Goal: Book appointment/travel/reservation

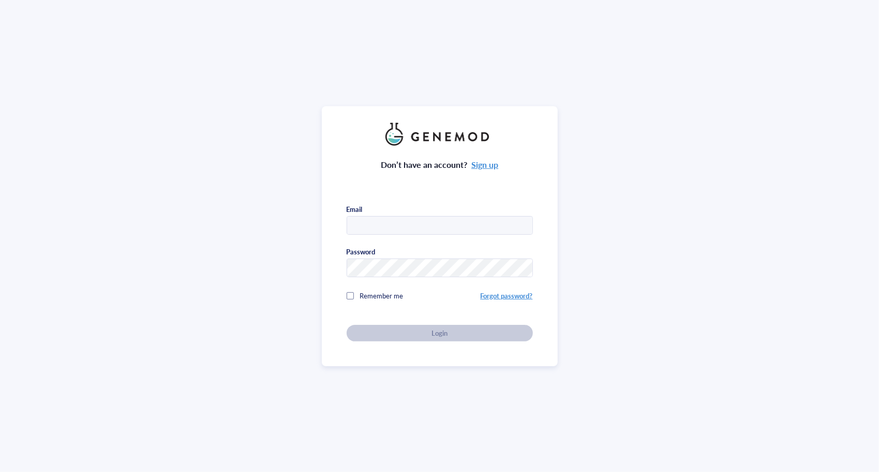
click at [4, 138] on div "Don’t have an account? Sign up Email Password Remember me Forgot password? Login" at bounding box center [439, 236] width 879 height 472
type input "[EMAIL_ADDRESS][DOMAIN_NAME]"
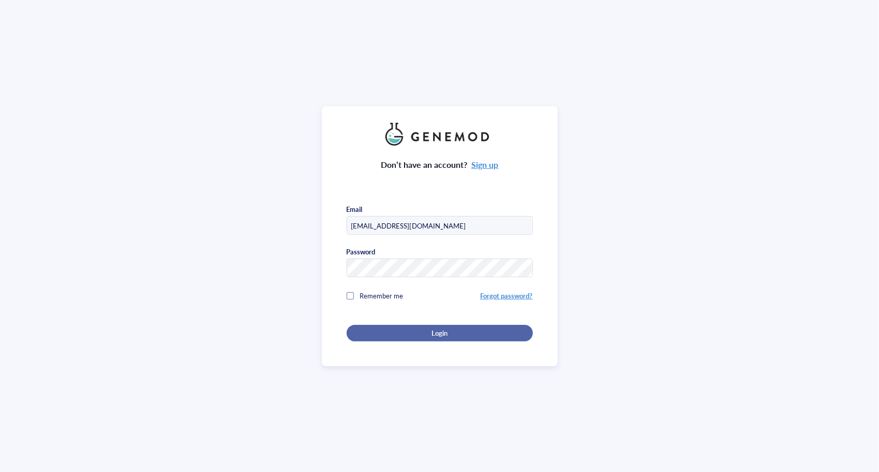
click at [431, 335] on button "Login" at bounding box center [440, 333] width 186 height 17
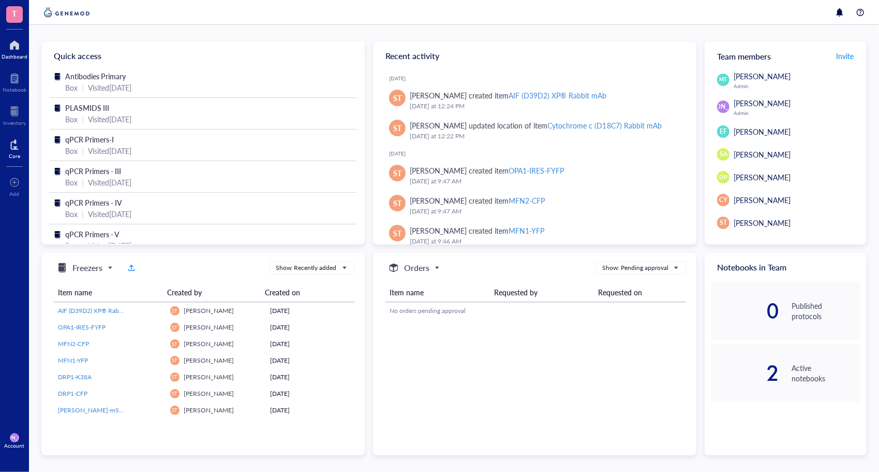
click at [25, 157] on div "Core" at bounding box center [14, 147] width 29 height 29
click at [21, 145] on div "Core" at bounding box center [14, 147] width 29 height 29
click at [19, 133] on div "Core" at bounding box center [14, 147] width 29 height 29
click at [12, 144] on div at bounding box center [14, 144] width 11 height 17
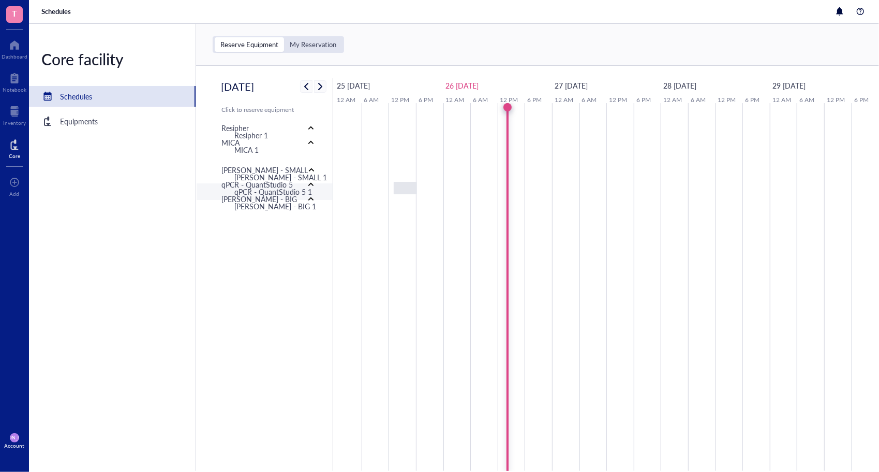
click at [298, 195] on div "qPCR - QuantStudio 5 1" at bounding box center [273, 191] width 78 height 11
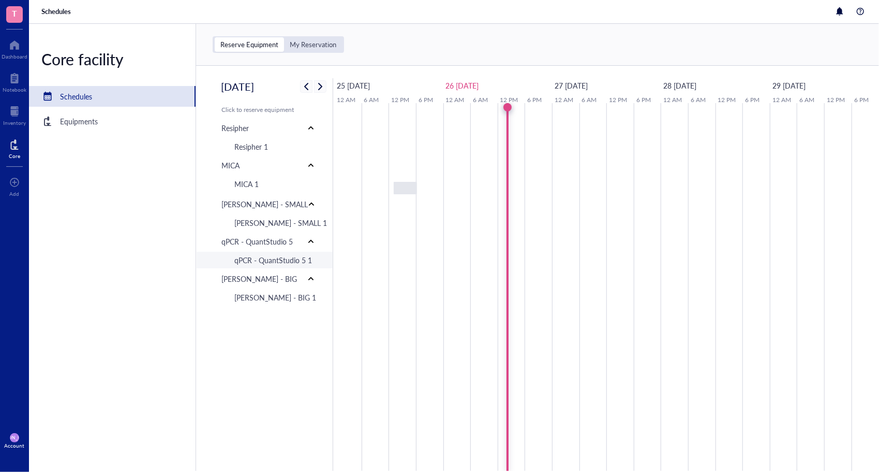
type input "[DATE]"
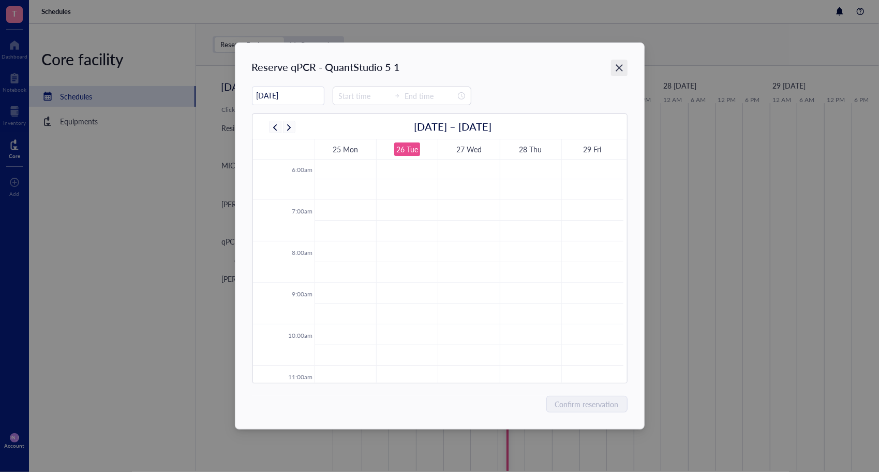
click at [621, 66] on icon "Close" at bounding box center [619, 67] width 7 height 7
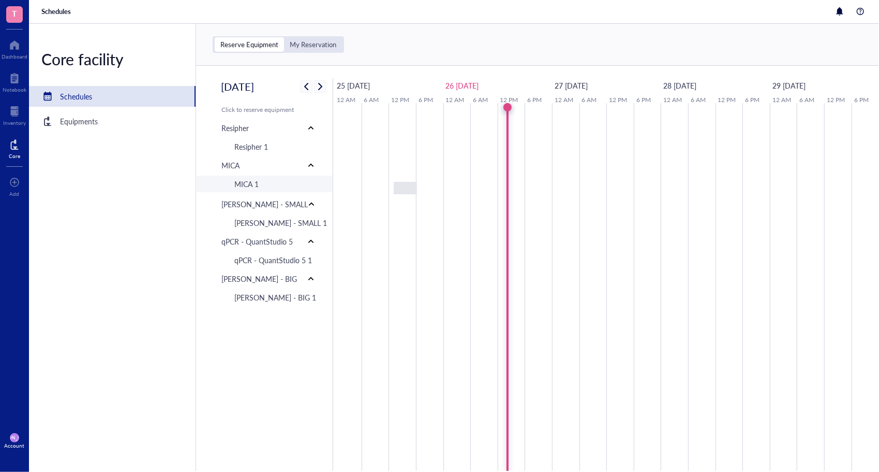
click at [273, 188] on div "MICA 1" at bounding box center [278, 183] width 105 height 17
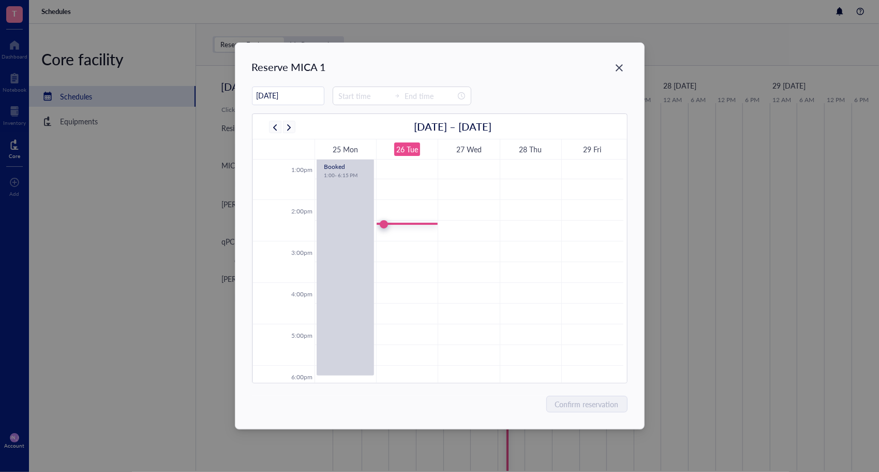
scroll to position [540, 0]
drag, startPoint x: 472, startPoint y: 198, endPoint x: 471, endPoint y: 358, distance: 159.4
click at [471, 358] on tbody "12:00am 1:00am 2:00am 3:00am 4:00am 5:00am 6:00am 7:00am 8:00am 9:00am 10:00am …" at bounding box center [438, 116] width 371 height 994
drag, startPoint x: 472, startPoint y: 199, endPoint x: 467, endPoint y: 306, distance: 107.3
click at [467, 306] on tbody "12:00am 1:00am 2:00am 3:00am 4:00am 5:00am 6:00am 7:00am 8:00am 9:00am 10:00am …" at bounding box center [438, 116] width 371 height 994
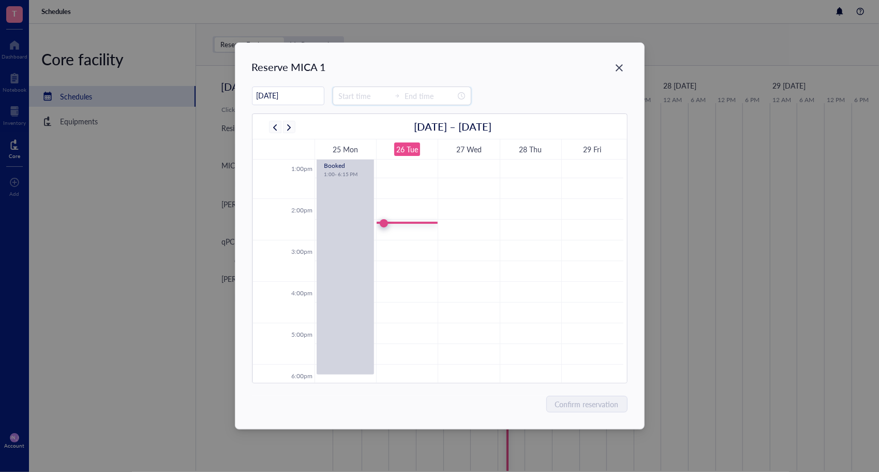
click at [370, 95] on input at bounding box center [364, 95] width 51 height 11
click at [464, 147] on div "27 Wed" at bounding box center [469, 149] width 25 height 12
type input "[DATE]"
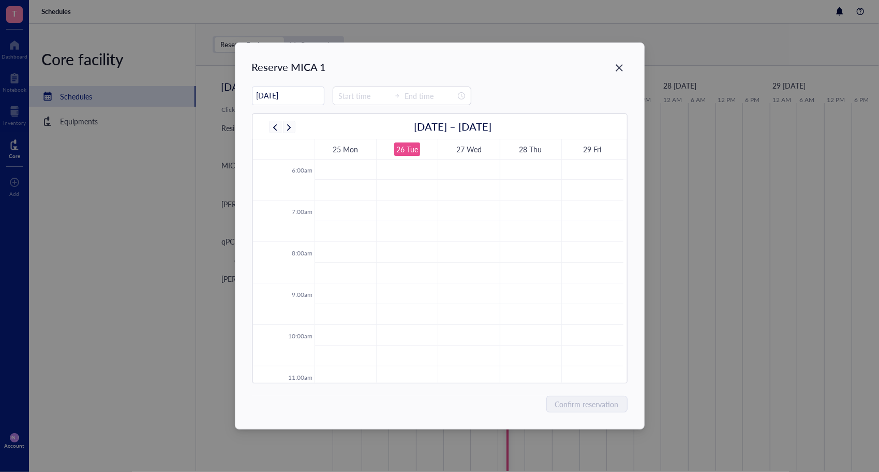
click at [343, 82] on div "Reserve MICA 1 08/27/[DATE] – [DATE] 25 Mon 26 Tue 27 Wed 28 Thu 29 Fri 12:00am…" at bounding box center [440, 236] width 409 height 386
click at [348, 91] on input at bounding box center [364, 95] width 51 height 11
type input "00:00"
drag, startPoint x: 478, startPoint y: 260, endPoint x: 479, endPoint y: 318, distance: 58.5
click at [479, 318] on tbody "12:00am 1:00am 2:00am 3:00am 4:00am 5:00am 6:00am 7:00am 8:00am 9:00am 10:00am …" at bounding box center [438, 407] width 371 height 994
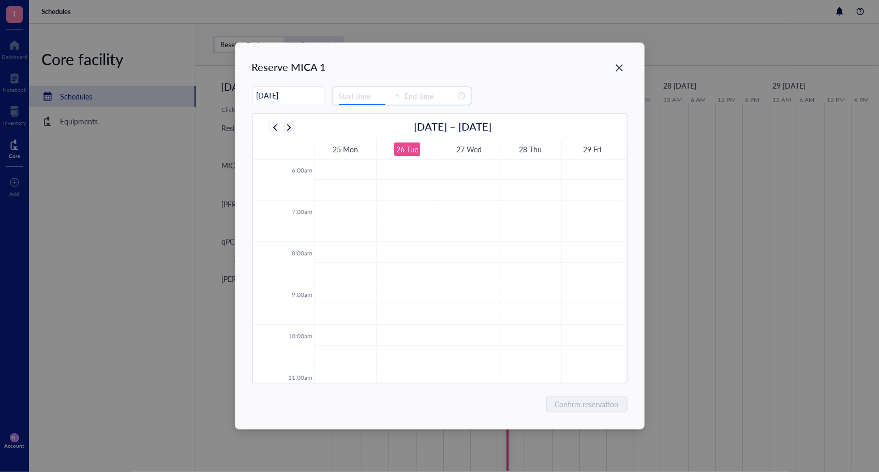
click at [360, 91] on input at bounding box center [364, 95] width 51 height 11
type input "00:00"
click at [347, 190] on div "14" at bounding box center [341, 193] width 25 height 14
type input "17:00"
type input "00:00"
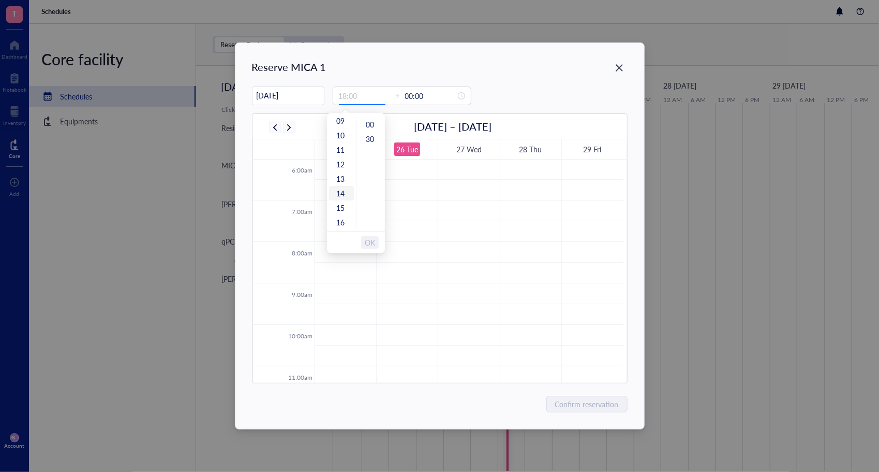
scroll to position [203, 0]
type input "14:00"
click at [370, 245] on span "OK" at bounding box center [370, 242] width 10 height 20
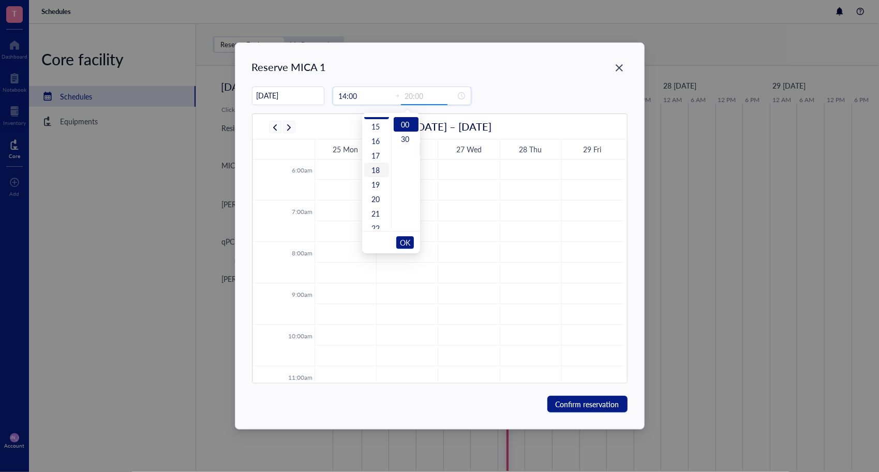
scroll to position [210, 0]
click at [383, 174] on div "18" at bounding box center [376, 175] width 25 height 14
type input "18:00"
click at [359, 102] on div "14:00 18:00" at bounding box center [402, 95] width 139 height 19
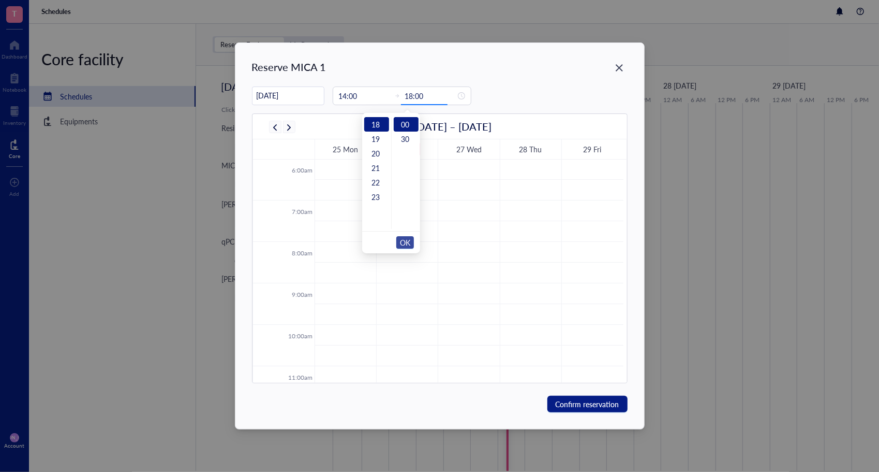
click at [409, 239] on span "OK" at bounding box center [405, 242] width 10 height 20
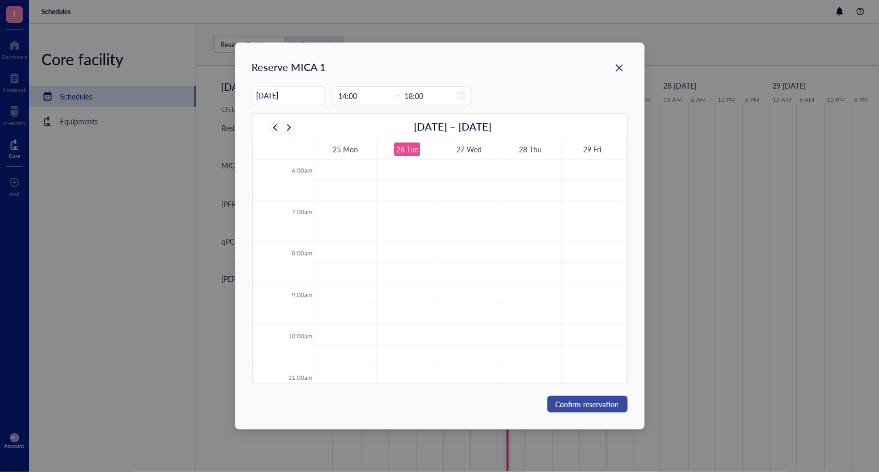
click at [585, 406] on span "Confirm reservation" at bounding box center [588, 403] width 64 height 11
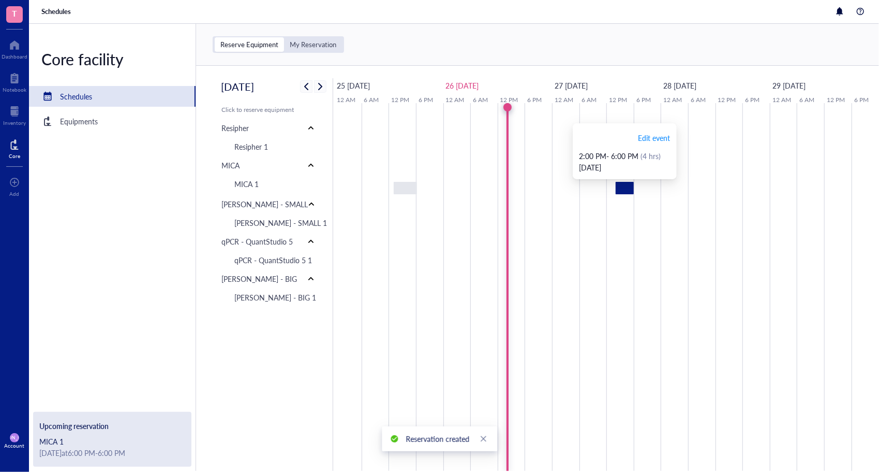
click at [625, 188] on div at bounding box center [625, 188] width 18 height 12
click at [657, 140] on span "Edit event" at bounding box center [654, 137] width 32 height 11
type input "[DATE]"
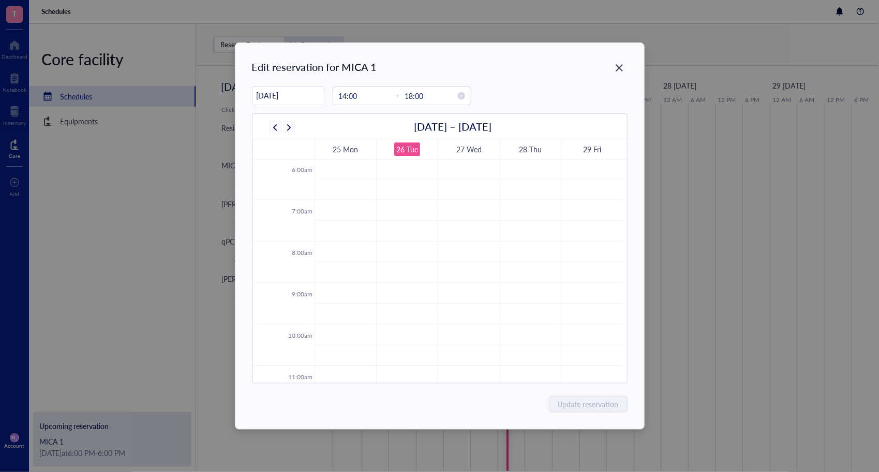
click at [339, 86] on div "14:00 18:00" at bounding box center [402, 95] width 139 height 19
click at [342, 131] on div "13" at bounding box center [341, 130] width 25 height 14
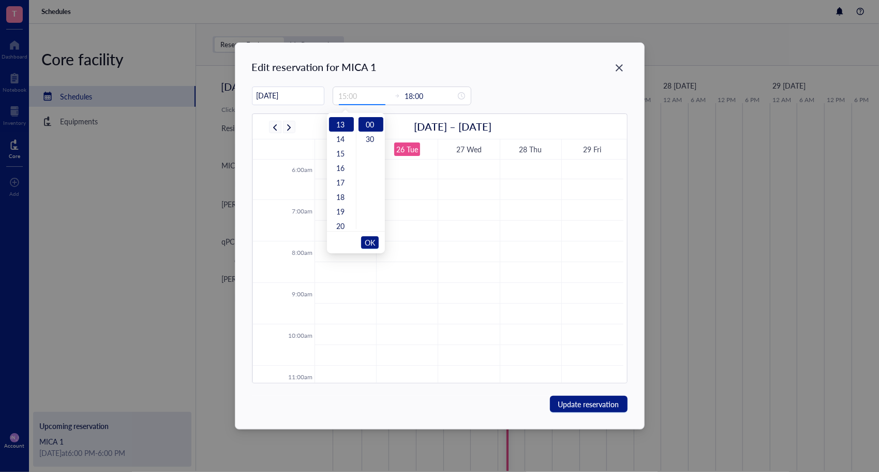
type input "13:00"
click at [373, 241] on span "OK" at bounding box center [370, 242] width 10 height 20
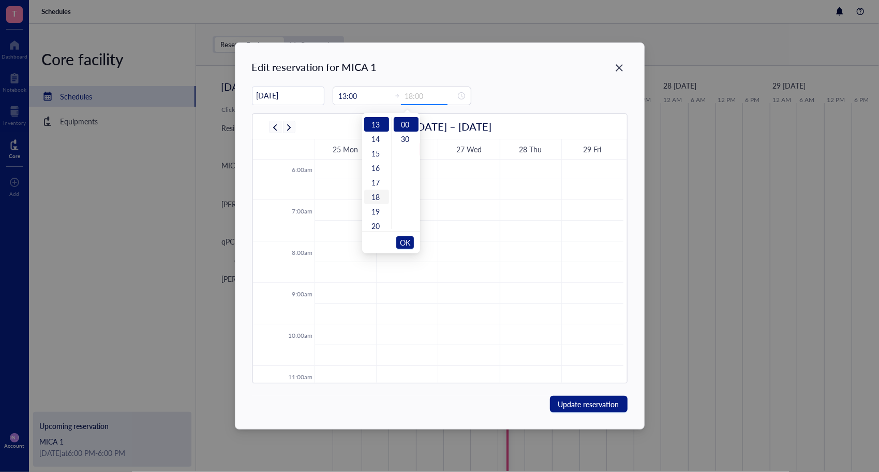
click at [377, 201] on div "18" at bounding box center [376, 196] width 25 height 14
type input "18:00"
click at [400, 244] on span "OK" at bounding box center [405, 242] width 10 height 20
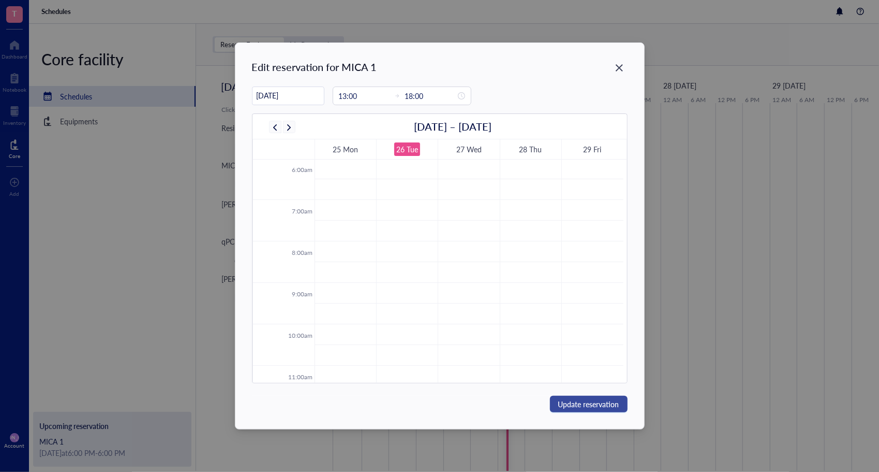
click at [572, 407] on span "Update reservation" at bounding box center [589, 403] width 61 height 11
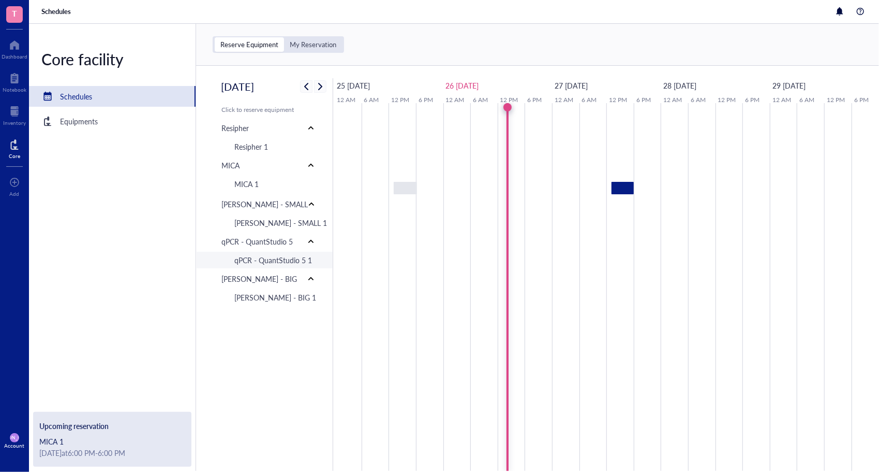
click at [254, 262] on div "qPCR - QuantStudio 5 1" at bounding box center [273, 259] width 78 height 11
type input "[DATE]"
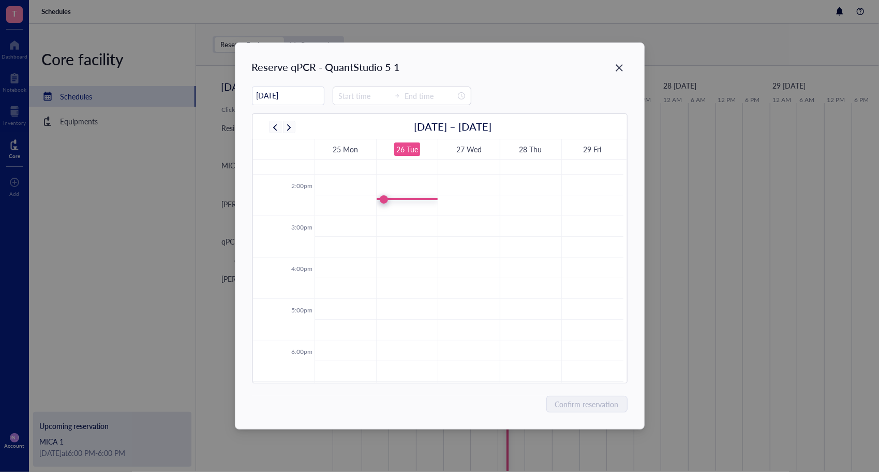
scroll to position [770, 0]
click at [622, 66] on icon "Close" at bounding box center [619, 67] width 7 height 7
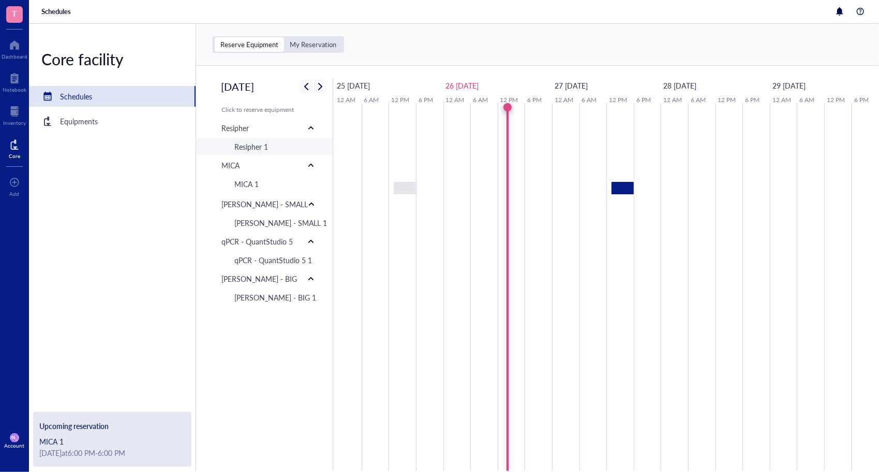
click at [255, 150] on div "Resipher 1" at bounding box center [251, 146] width 34 height 11
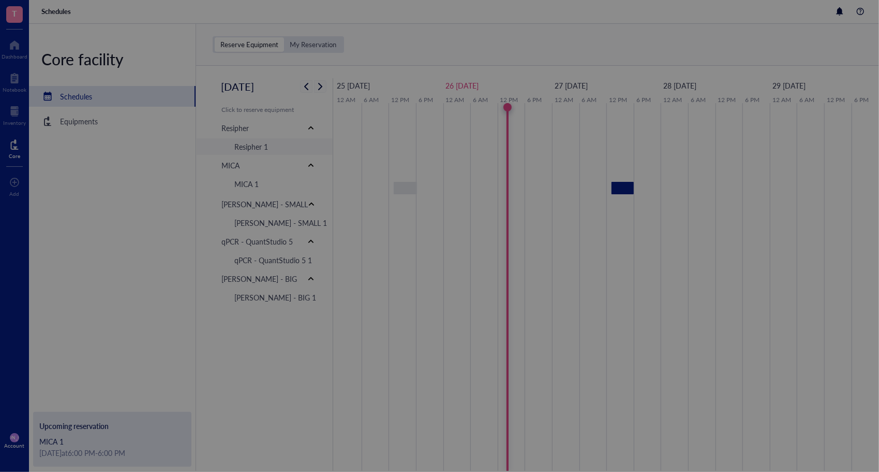
scroll to position [249, 0]
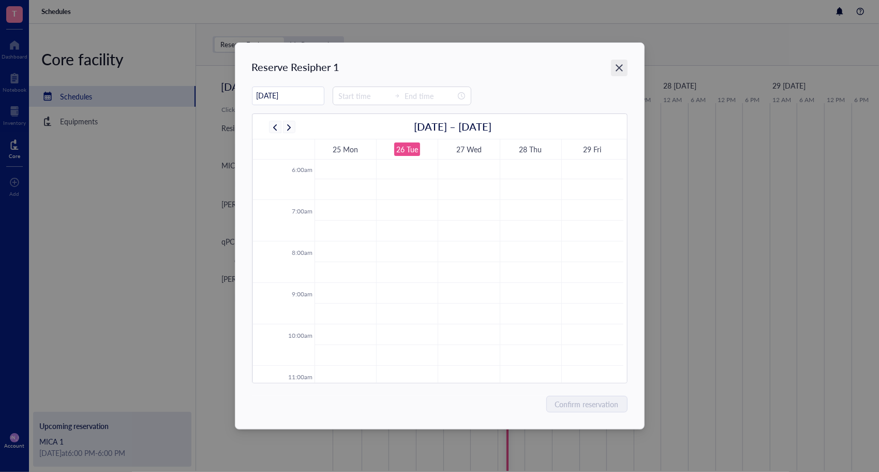
click at [623, 66] on icon "Close" at bounding box center [619, 68] width 10 height 10
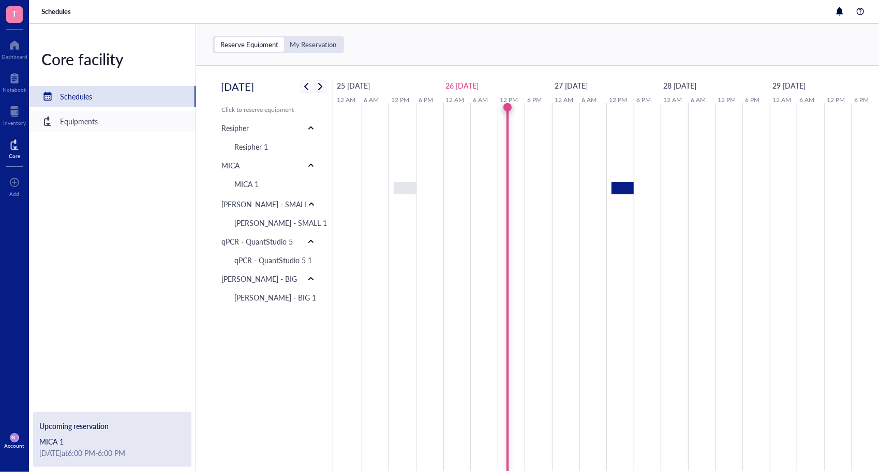
click at [77, 128] on div "Equipments" at bounding box center [112, 121] width 167 height 21
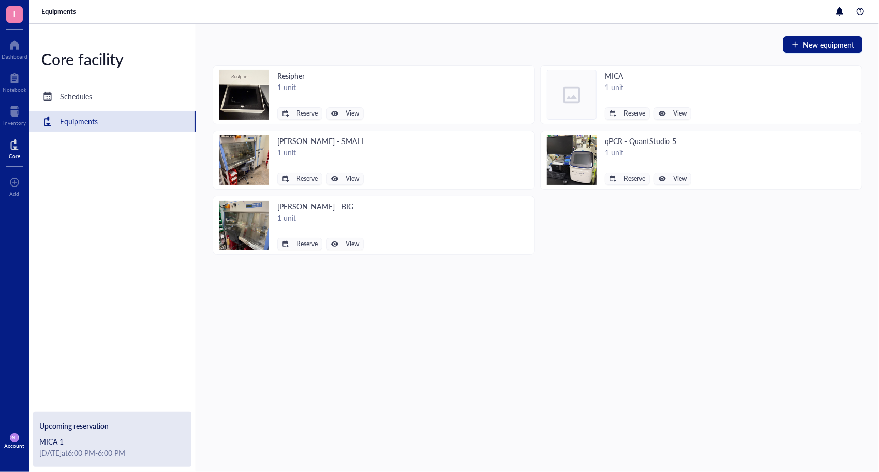
click at [84, 442] on div "MICA 1" at bounding box center [112, 440] width 146 height 11
click at [79, 103] on div "Schedules" at bounding box center [112, 96] width 167 height 21
